Goal: Task Accomplishment & Management: Manage account settings

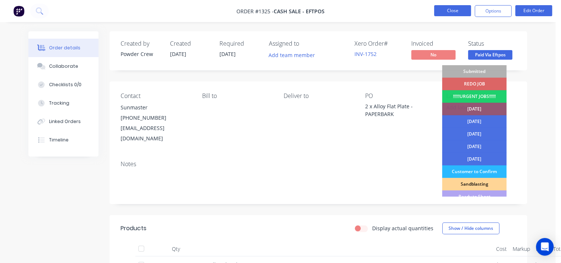
click at [463, 9] on button "Close" at bounding box center [452, 10] width 37 height 11
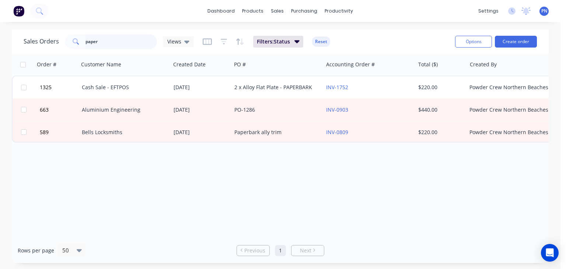
click at [135, 42] on input "paper" at bounding box center [122, 41] width 72 height 15
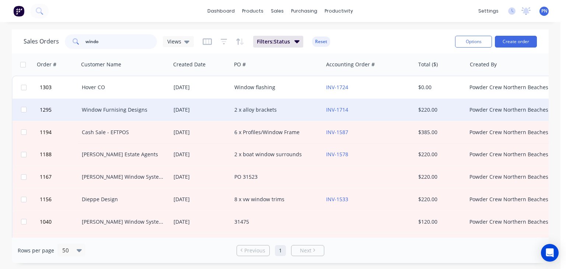
type input "windo"
click at [165, 112] on div "Window Furnising Designs" at bounding box center [125, 109] width 86 height 7
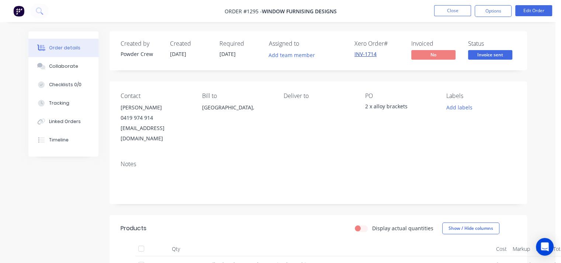
click at [368, 55] on link "INV-1714" at bounding box center [365, 53] width 22 height 7
click at [489, 52] on span "Invoice sent" at bounding box center [490, 54] width 44 height 9
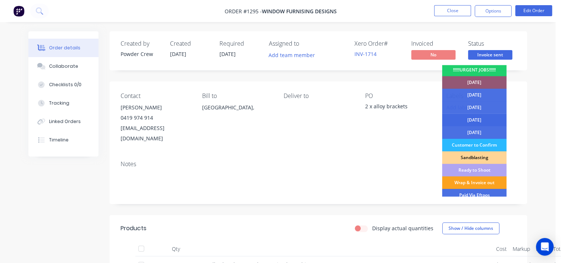
scroll to position [66, 0]
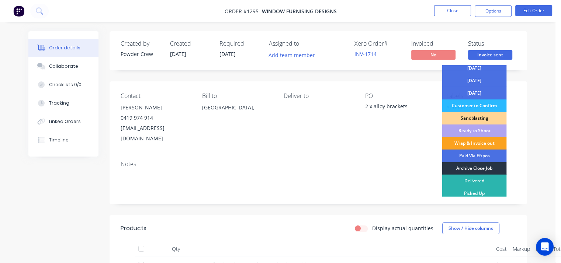
click at [481, 167] on div "Archive Close Job" at bounding box center [474, 168] width 64 height 13
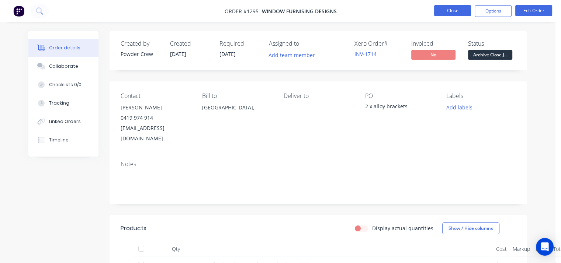
click at [450, 6] on button "Close" at bounding box center [452, 10] width 37 height 11
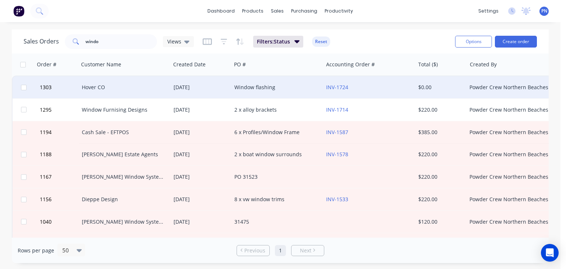
click at [292, 87] on div "Window flashing" at bounding box center [275, 87] width 82 height 7
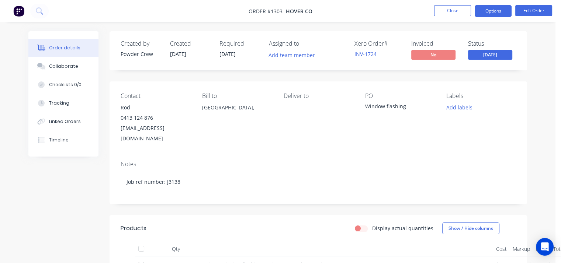
click at [497, 7] on button "Options" at bounding box center [492, 11] width 37 height 12
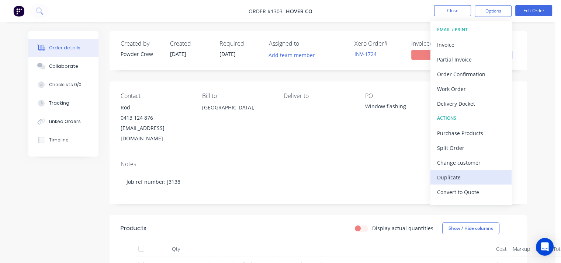
click at [464, 173] on div "Duplicate" at bounding box center [471, 177] width 68 height 11
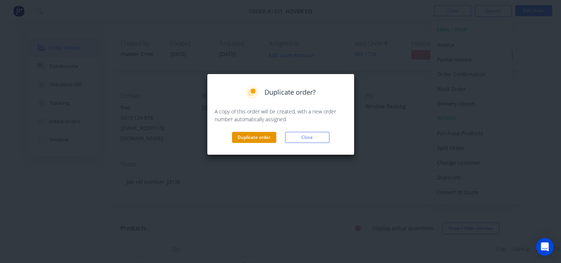
click at [271, 133] on button "Duplicate order" at bounding box center [254, 137] width 44 height 11
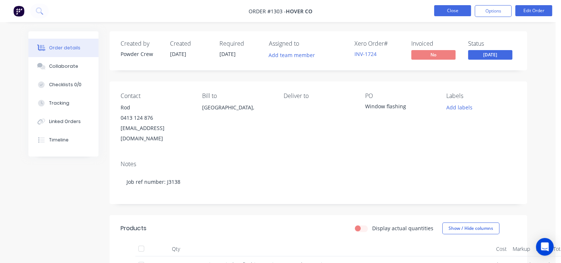
click at [449, 14] on button "Close" at bounding box center [452, 10] width 37 height 11
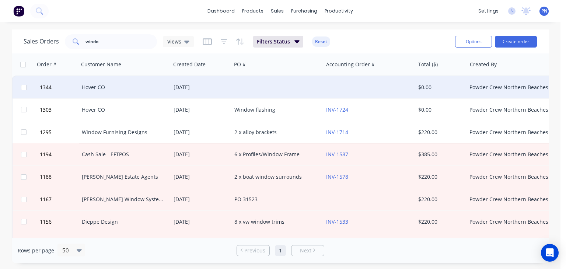
click at [263, 90] on div at bounding box center [277, 87] width 92 height 22
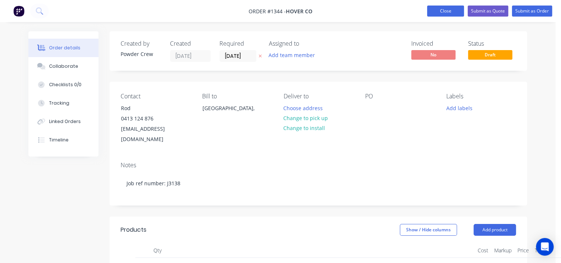
click at [442, 10] on button "Close" at bounding box center [445, 11] width 37 height 11
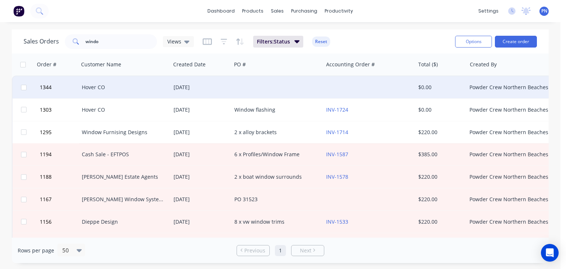
click at [272, 89] on div at bounding box center [277, 87] width 92 height 22
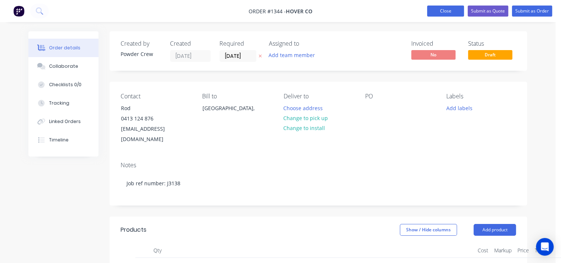
click at [449, 13] on button "Close" at bounding box center [445, 11] width 37 height 11
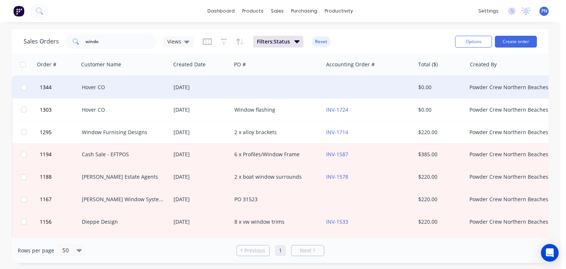
click at [295, 85] on div at bounding box center [277, 87] width 92 height 22
